Goal: Use online tool/utility: Use online tool/utility

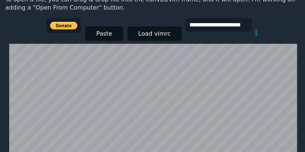
scroll to position [143, 0]
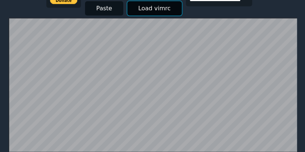
click at [148, 5] on button "Load vimrc" at bounding box center [154, 8] width 54 height 14
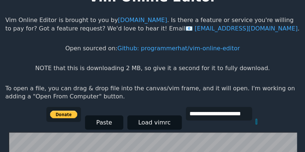
scroll to position [25, 0]
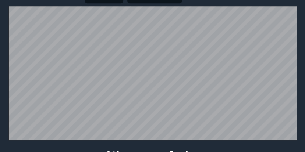
scroll to position [143, 0]
